Goal: Contribute content

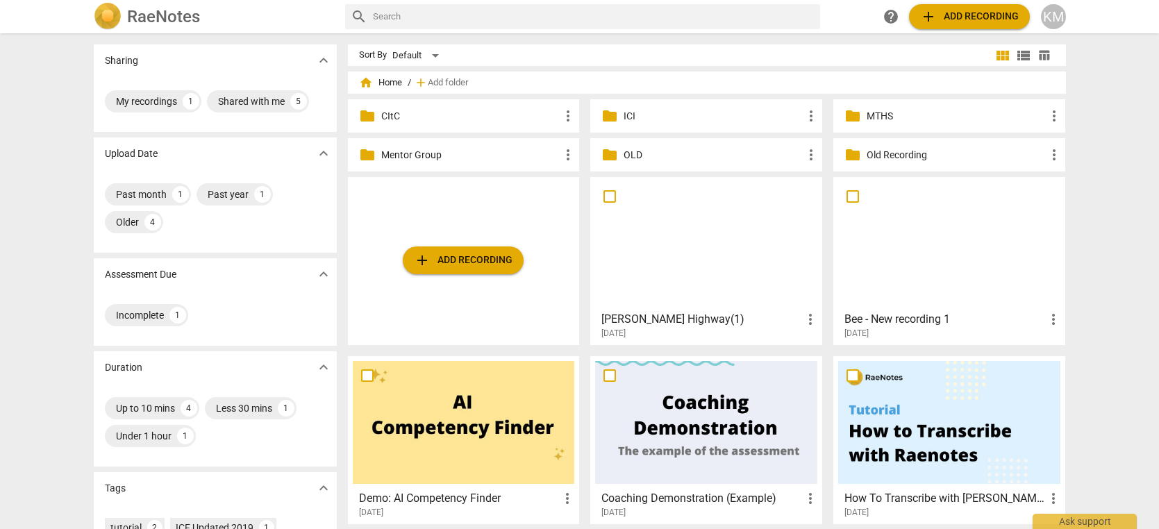
click at [911, 121] on p "MTHS" at bounding box center [956, 116] width 179 height 15
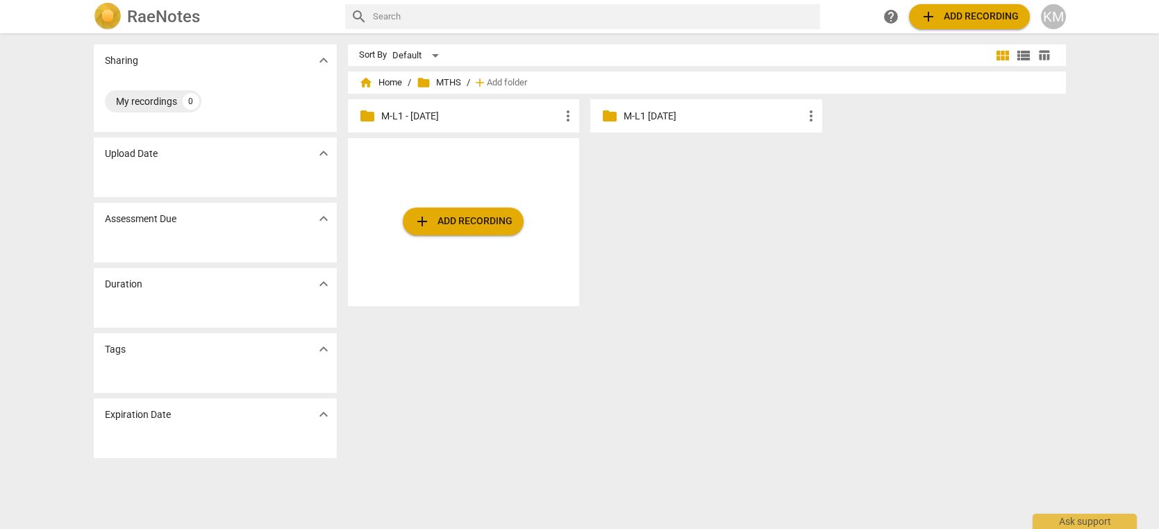
click at [467, 118] on p "M-L1 - [DATE]" at bounding box center [470, 116] width 179 height 15
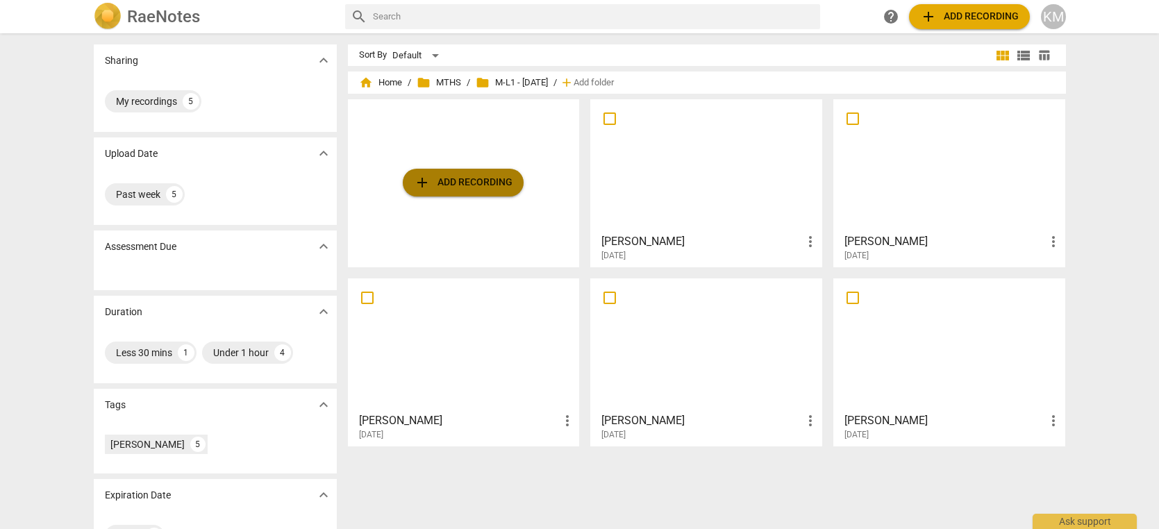
click at [477, 187] on span "add Add recording" at bounding box center [463, 182] width 99 height 17
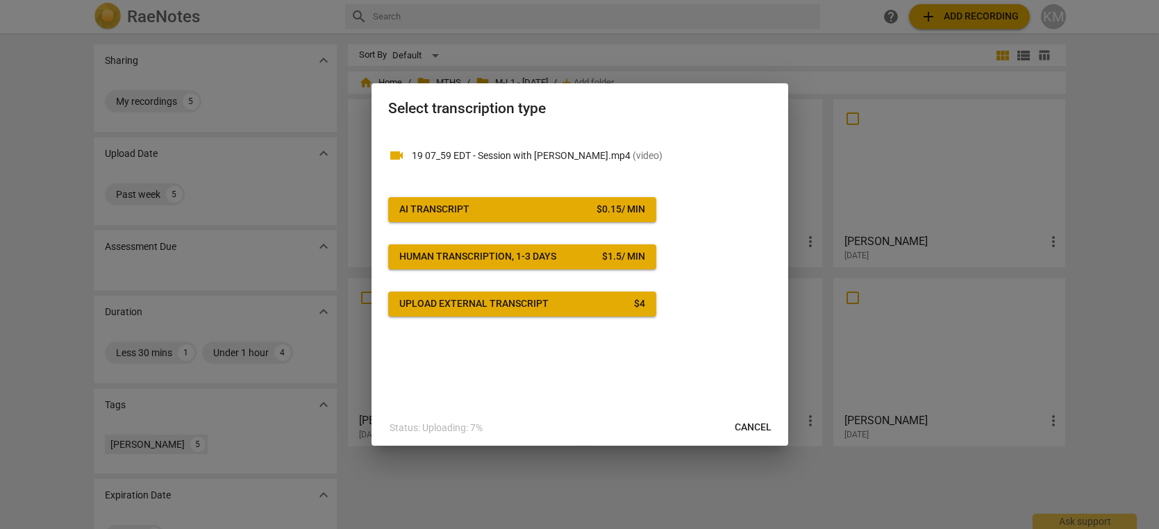
click at [544, 212] on span "AI Transcript $ 0.15 / min" at bounding box center [522, 210] width 246 height 14
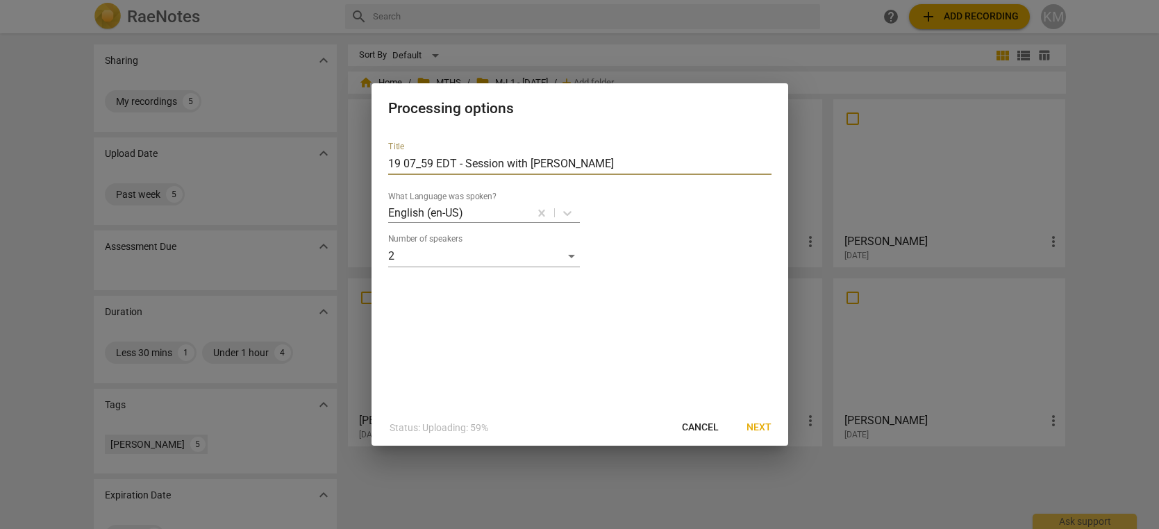
click at [515, 164] on input "19 07_59 EDT - Session with [PERSON_NAME]" at bounding box center [579, 164] width 383 height 22
paste input "[PERSON_NAME]"
click at [449, 165] on input "[PERSON_NAME]" at bounding box center [579, 164] width 383 height 22
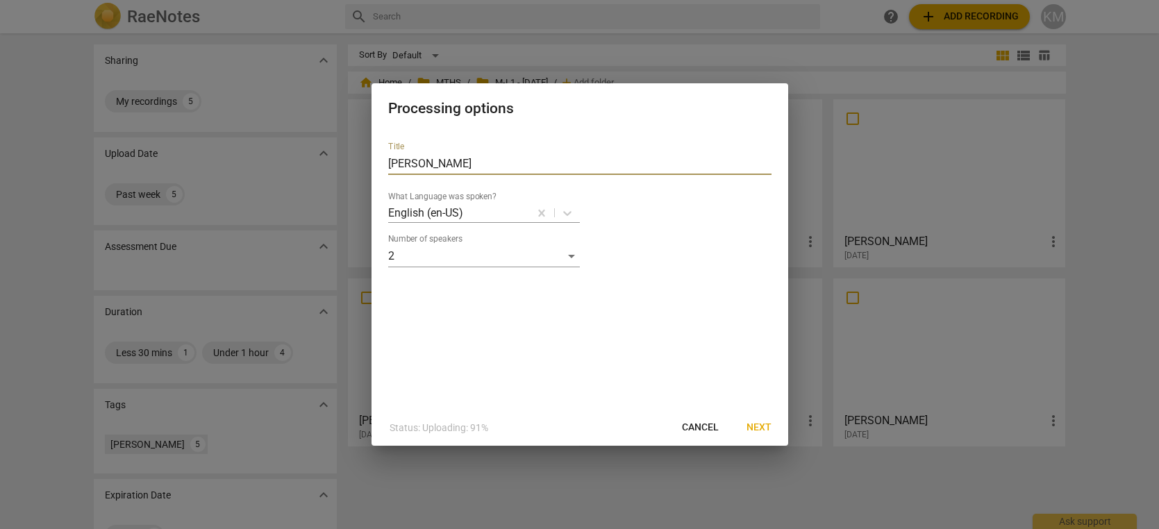
type input "[PERSON_NAME]"
click at [761, 427] on span "Next" at bounding box center [759, 428] width 25 height 14
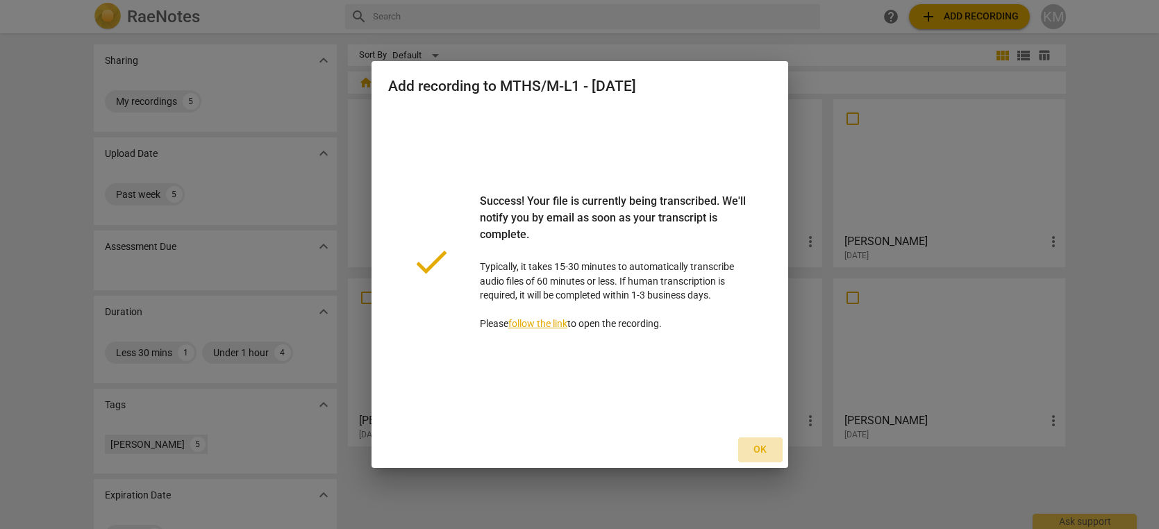
click at [761, 451] on span "Ok" at bounding box center [760, 450] width 22 height 14
